Goal: Find specific page/section: Find specific page/section

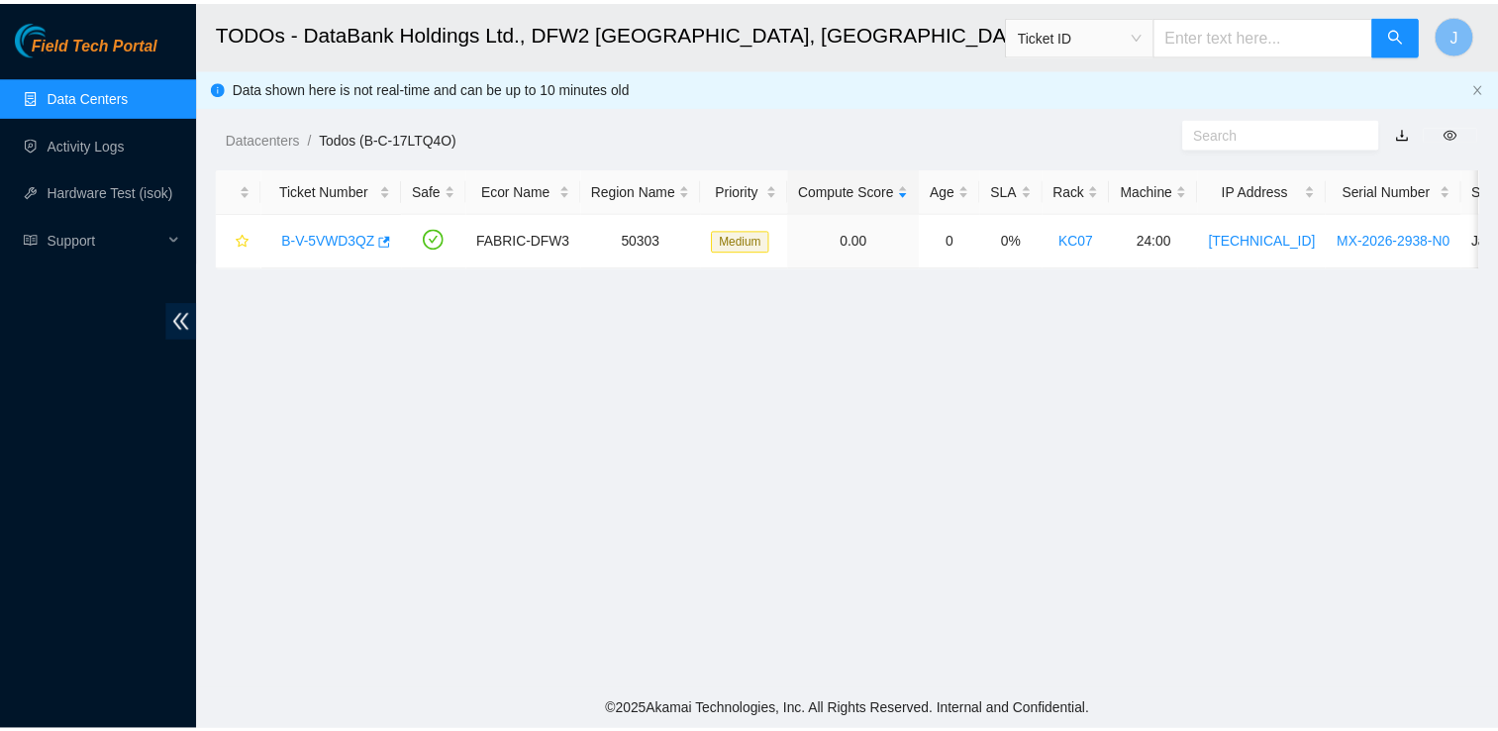
scroll to position [501, 0]
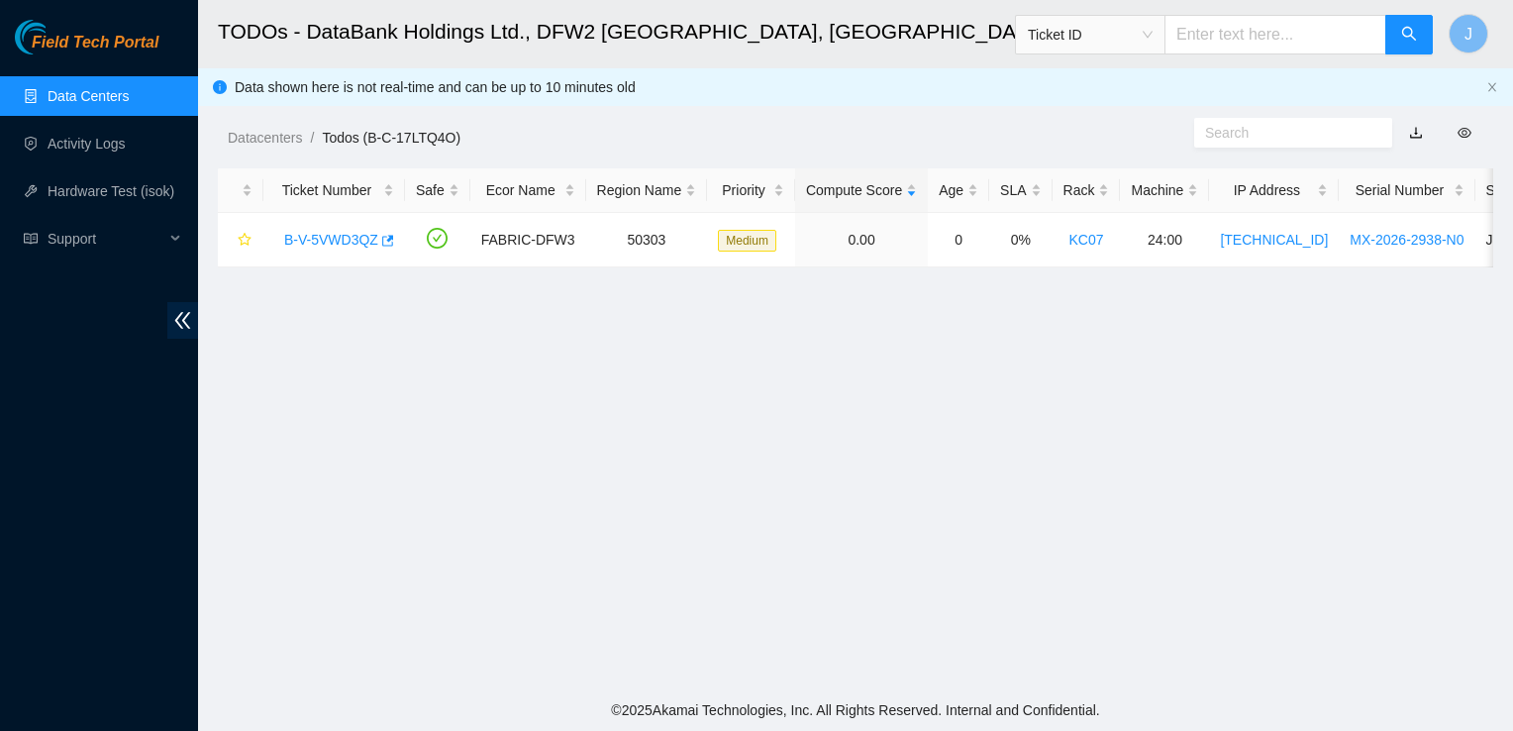
click at [129, 94] on link "Data Centers" at bounding box center [88, 96] width 81 height 16
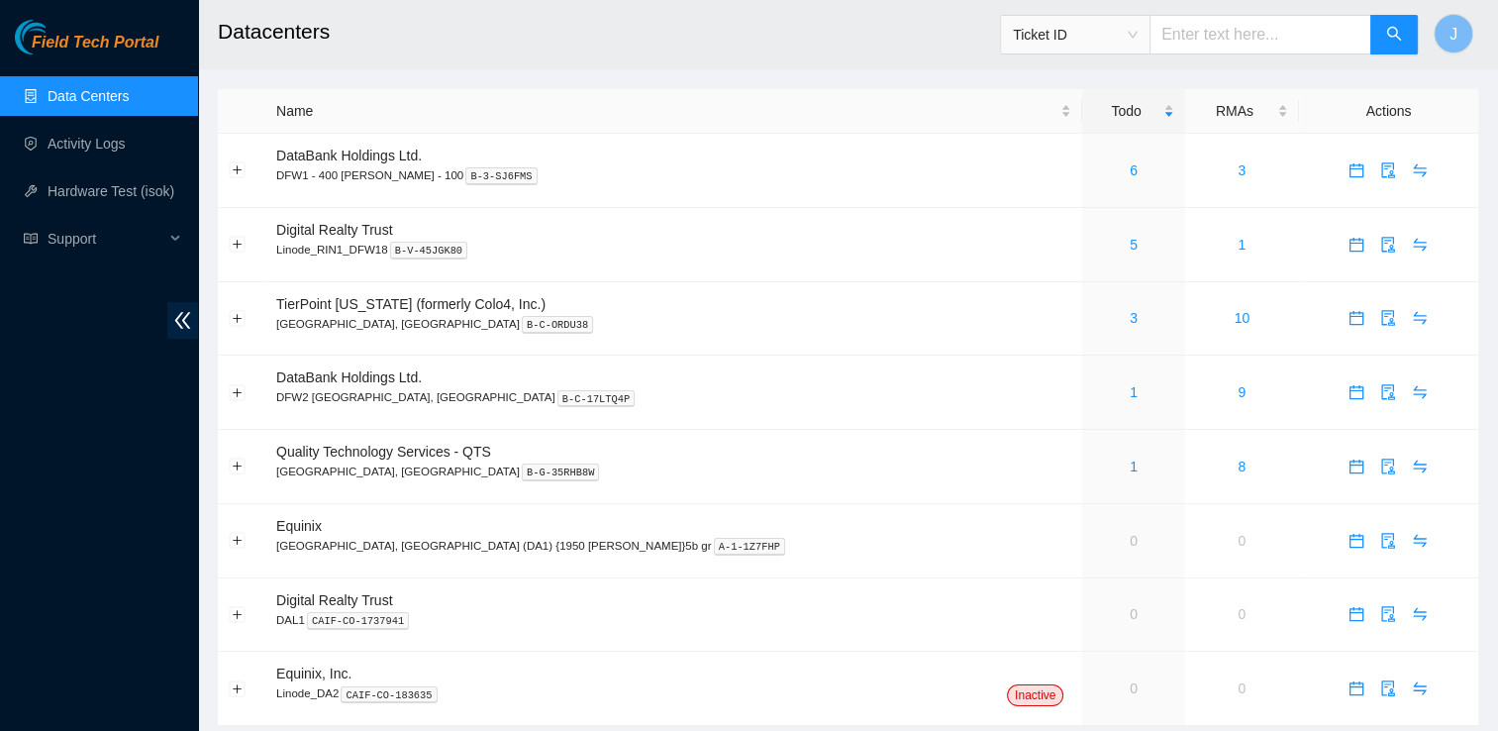
click at [129, 89] on link "Data Centers" at bounding box center [88, 96] width 81 height 16
click at [1129, 398] on link "1" at bounding box center [1133, 392] width 8 height 16
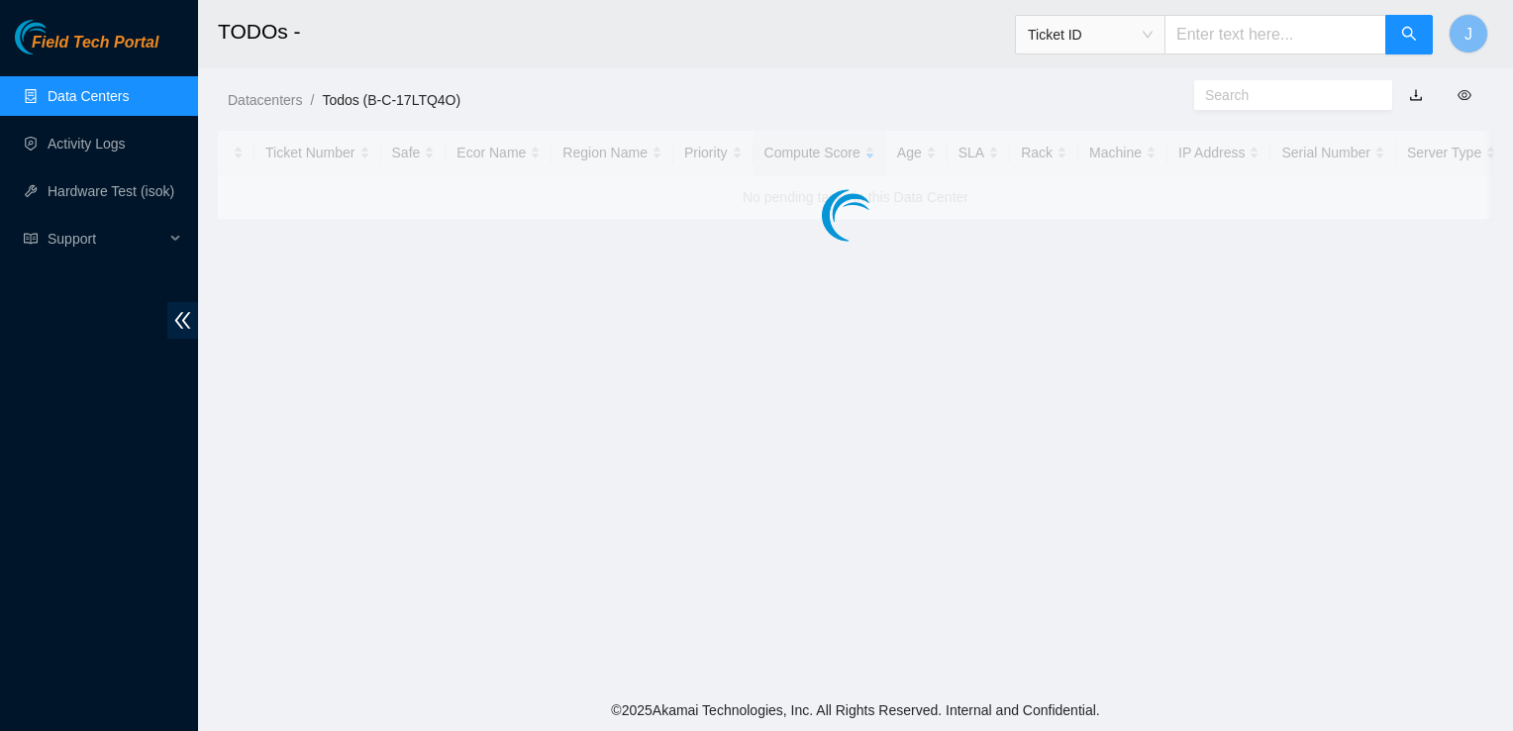
click at [102, 102] on link "Data Centers" at bounding box center [88, 96] width 81 height 16
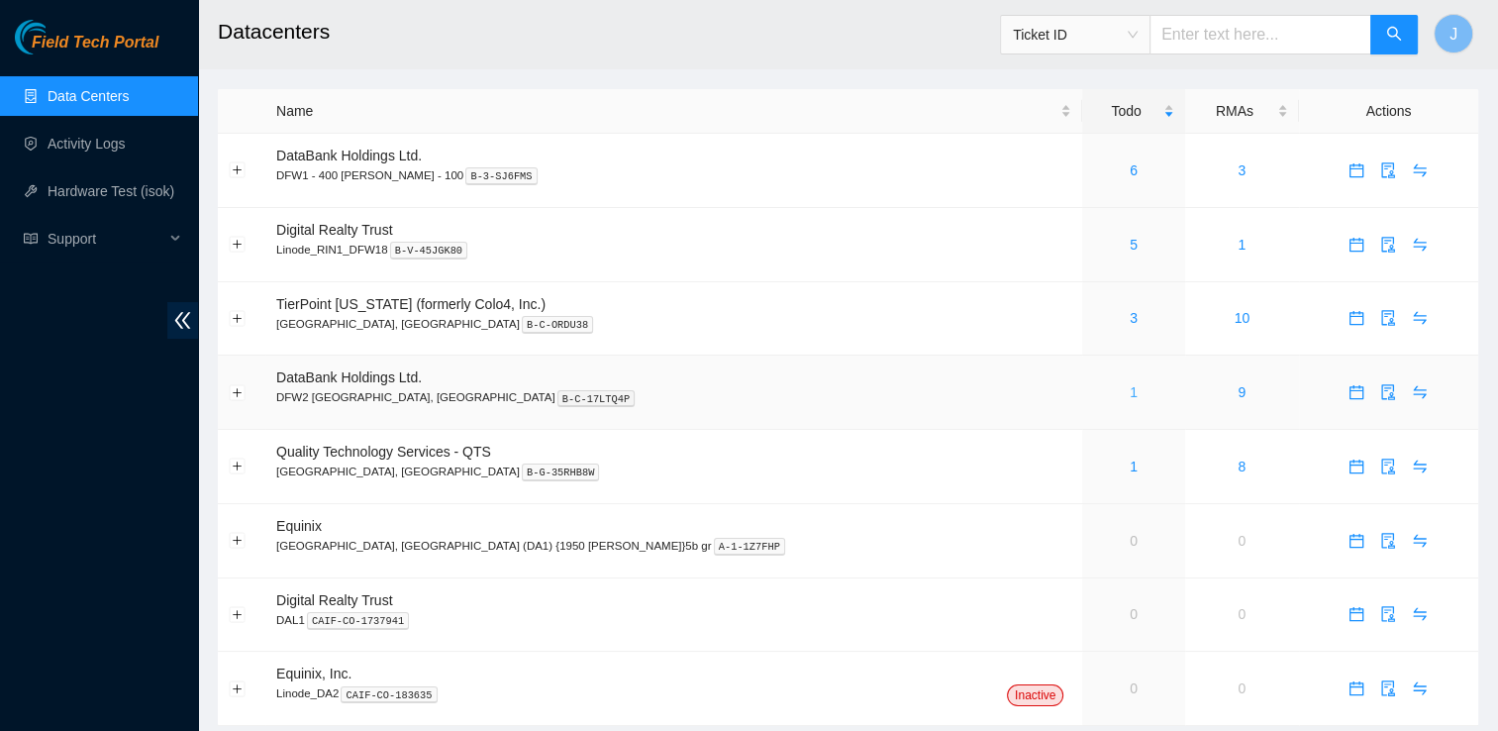
click at [1129, 395] on link "1" at bounding box center [1133, 392] width 8 height 16
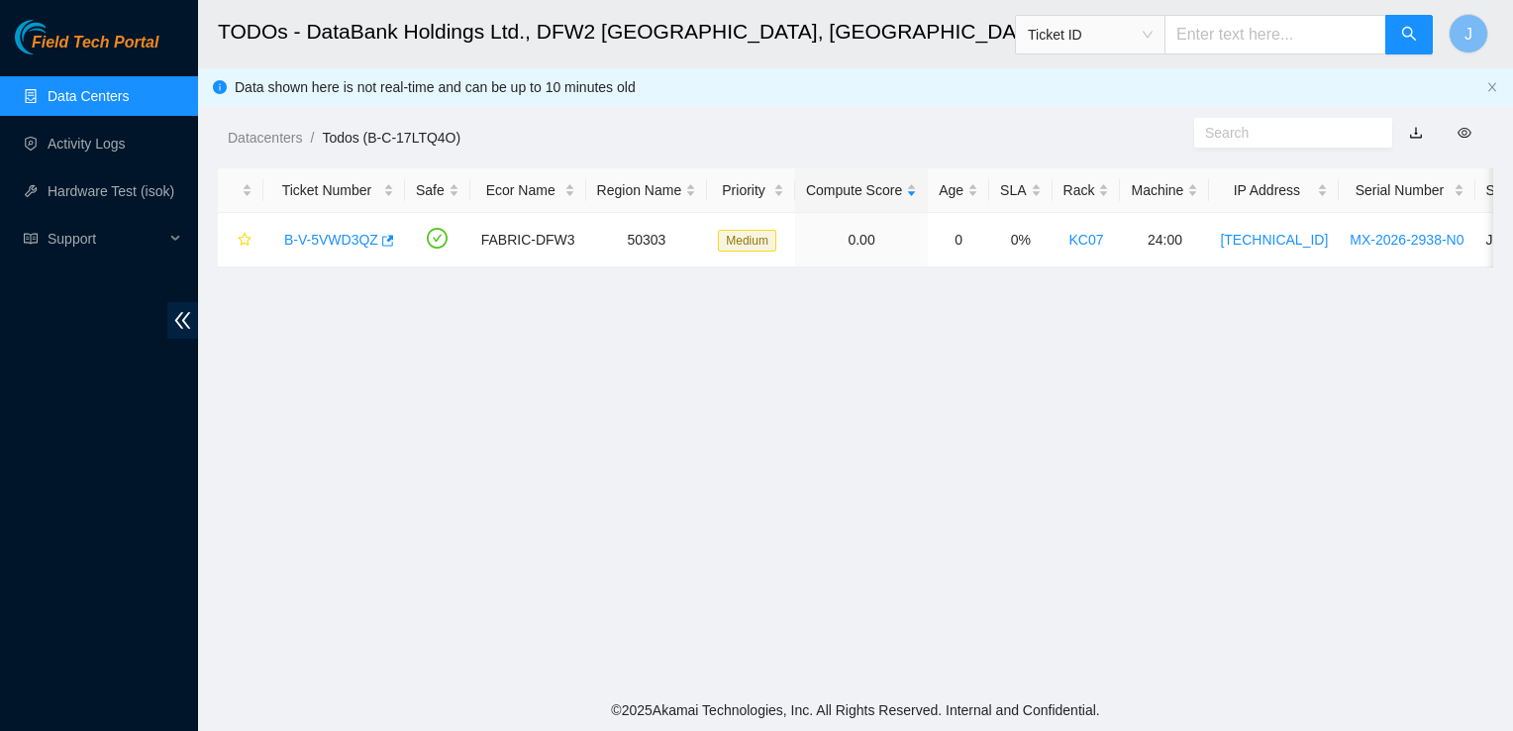
click at [95, 97] on link "Data Centers" at bounding box center [88, 96] width 81 height 16
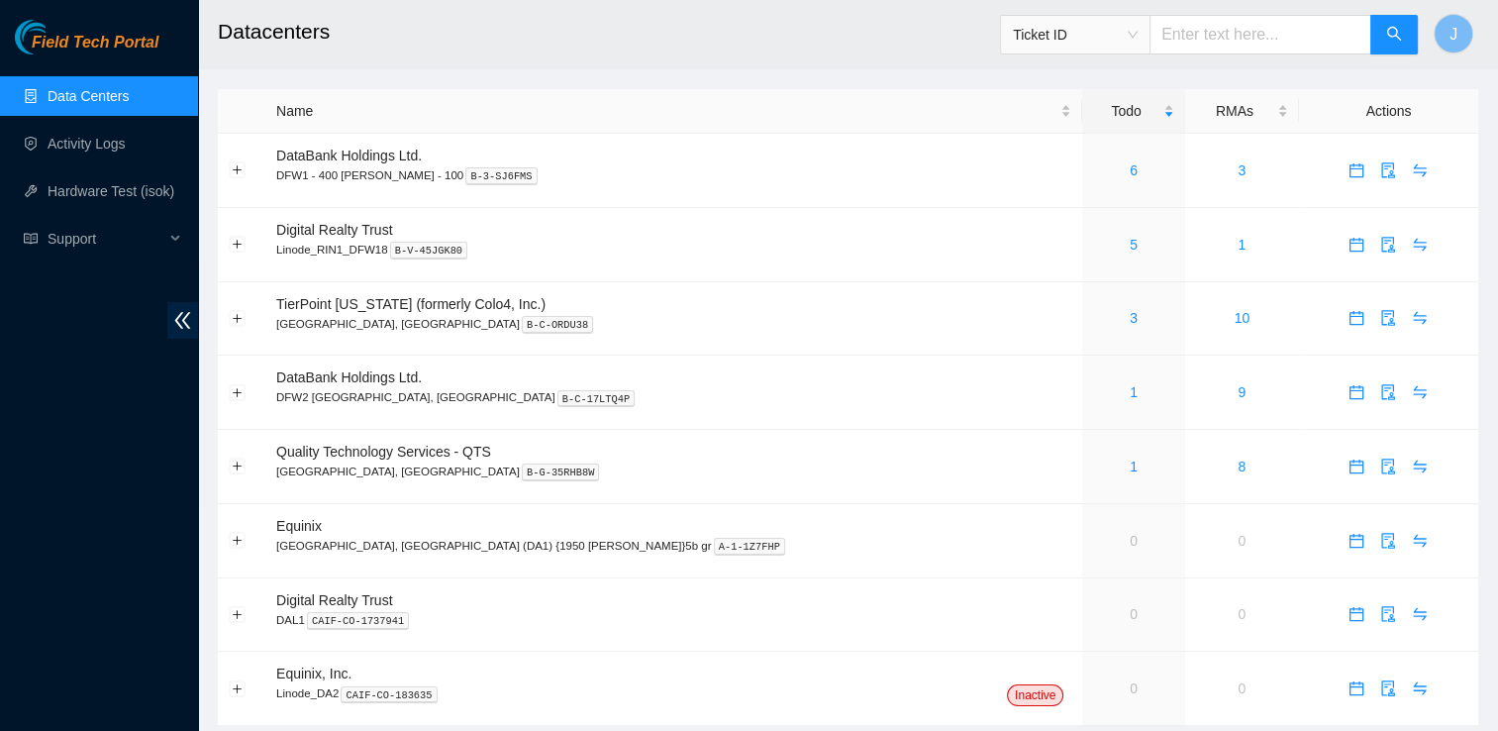
click at [95, 97] on link "Data Centers" at bounding box center [88, 96] width 81 height 16
